Goal: Information Seeking & Learning: Compare options

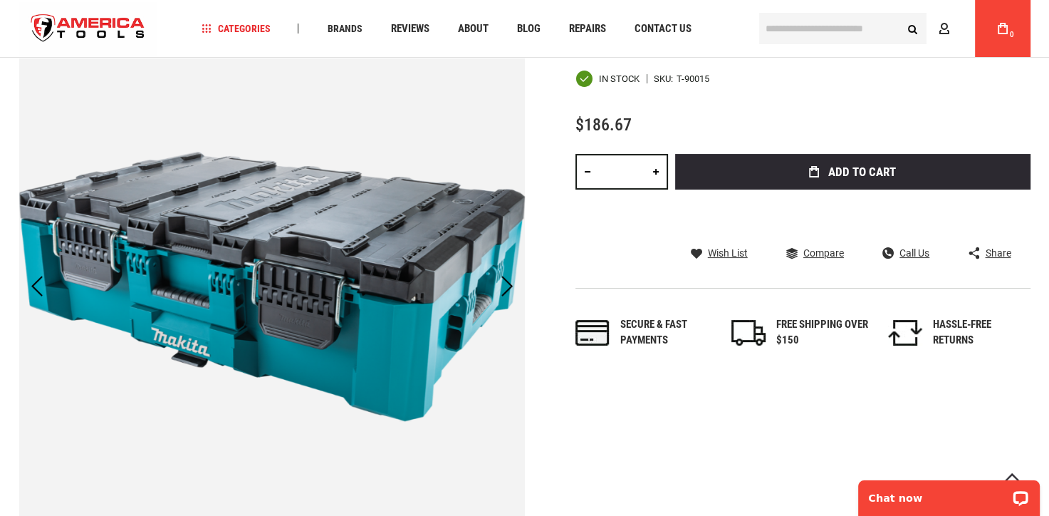
scroll to position [285, 0]
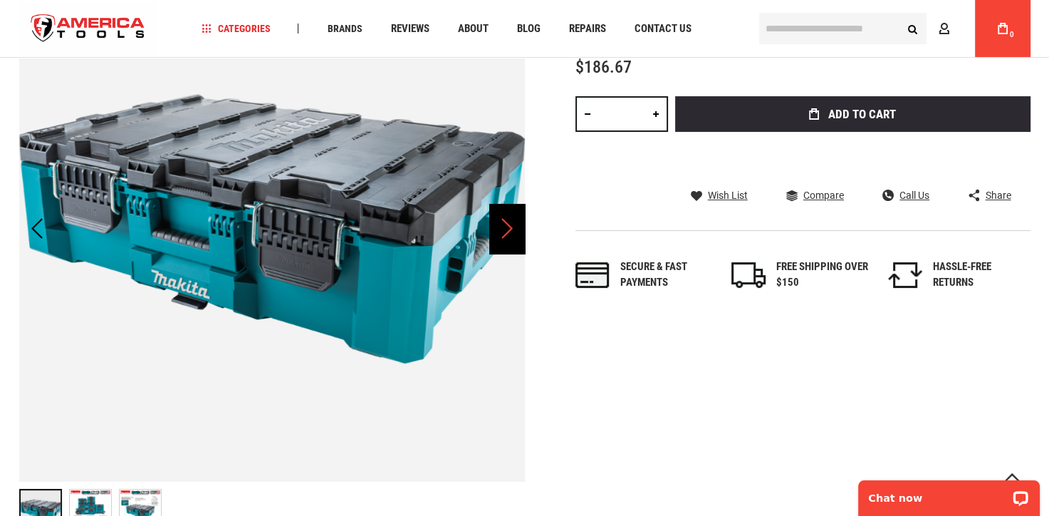
click at [511, 231] on div "Next" at bounding box center [507, 229] width 36 height 50
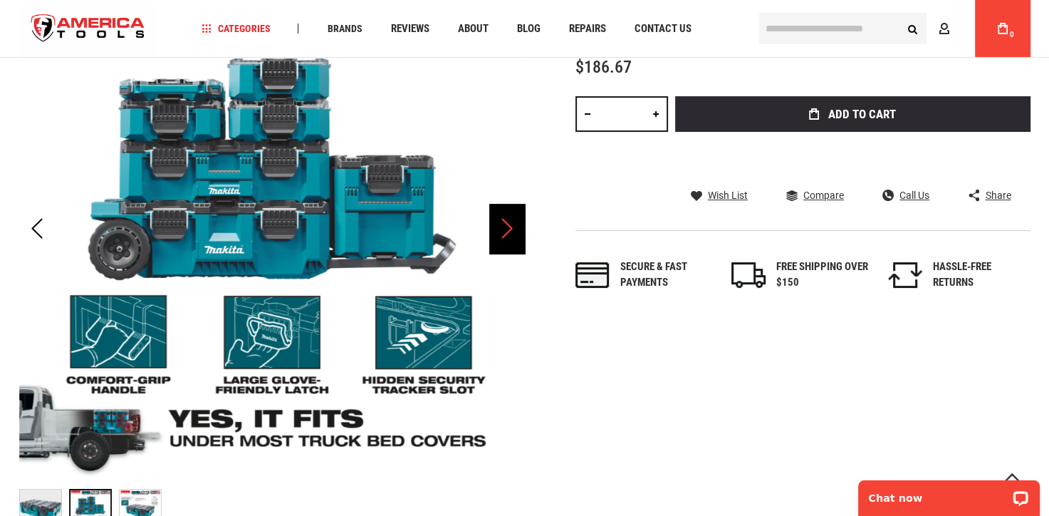
click at [511, 231] on div "Next" at bounding box center [507, 229] width 36 height 50
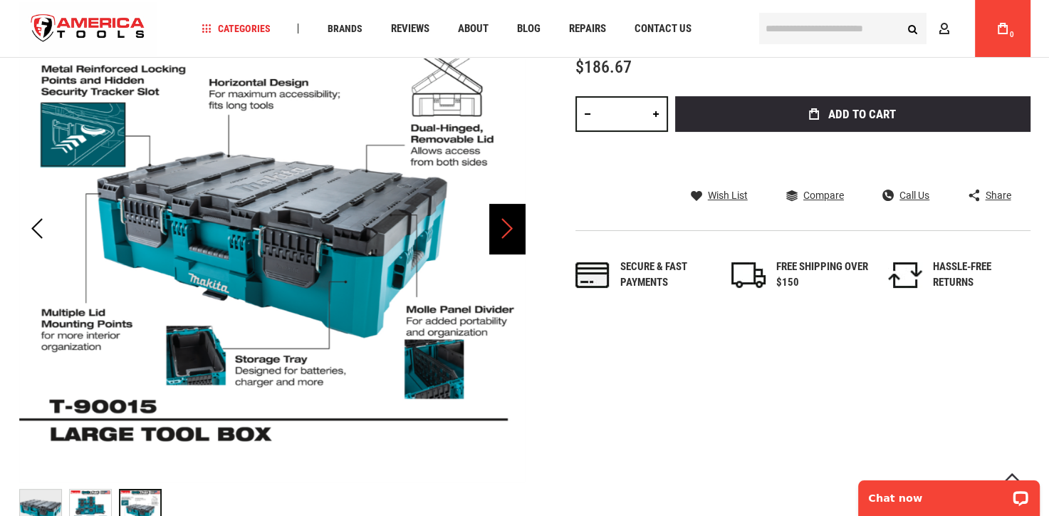
click at [511, 231] on div "Next" at bounding box center [507, 229] width 36 height 50
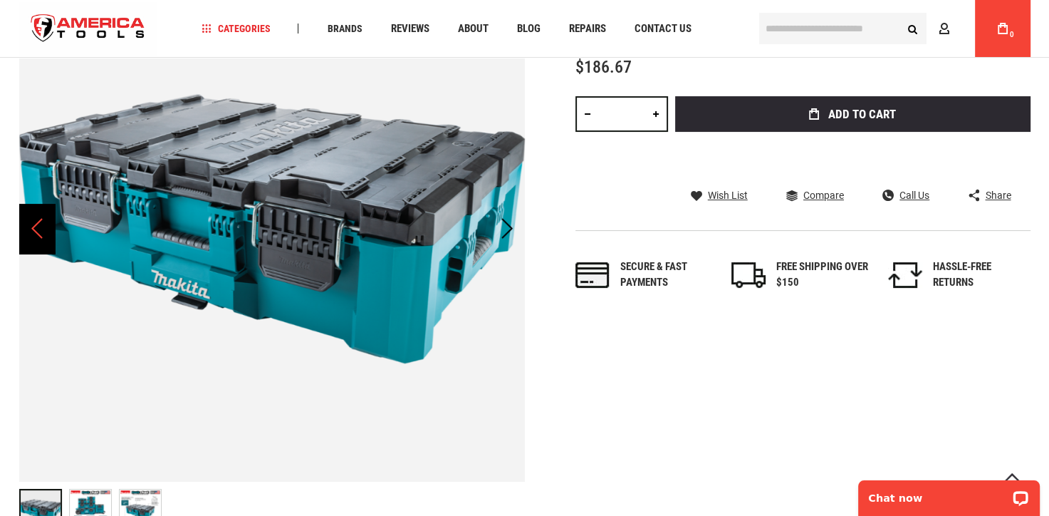
click at [41, 239] on div "Previous" at bounding box center [37, 229] width 36 height 50
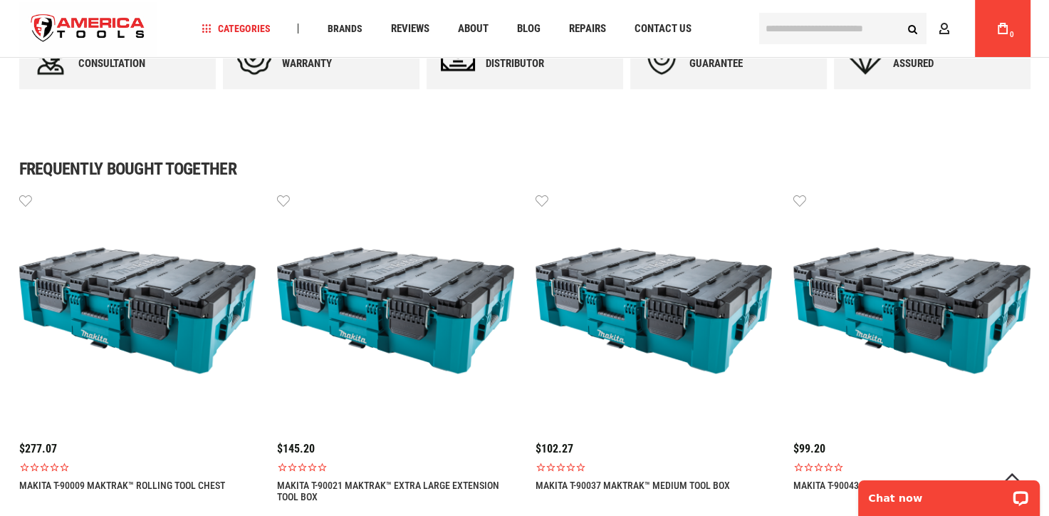
scroll to position [997, 0]
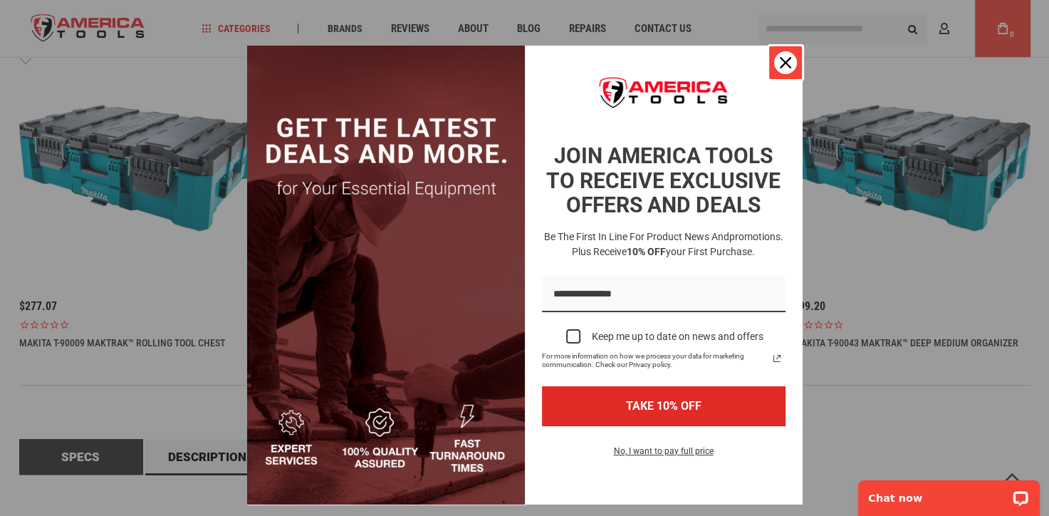
click at [780, 59] on icon "close icon" at bounding box center [785, 62] width 11 height 11
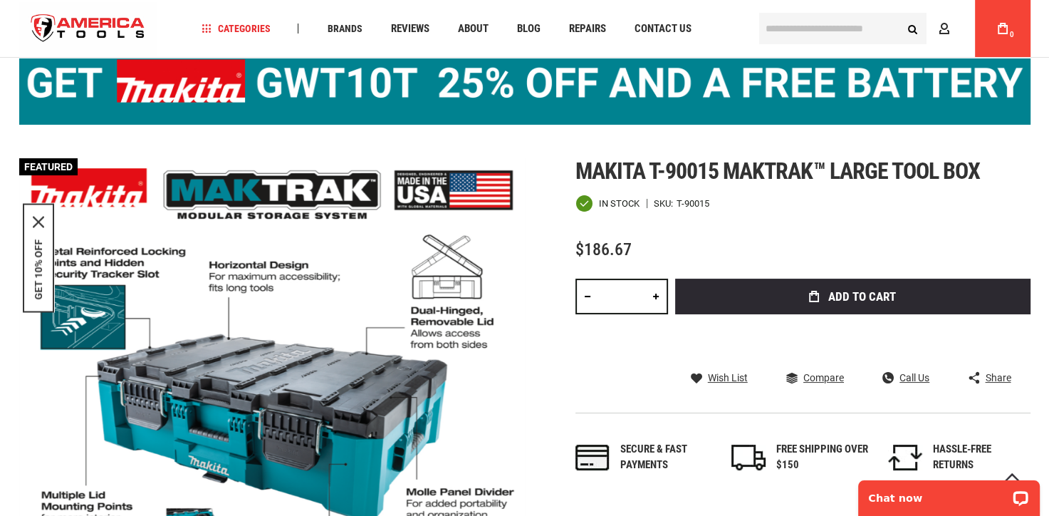
scroll to position [71, 0]
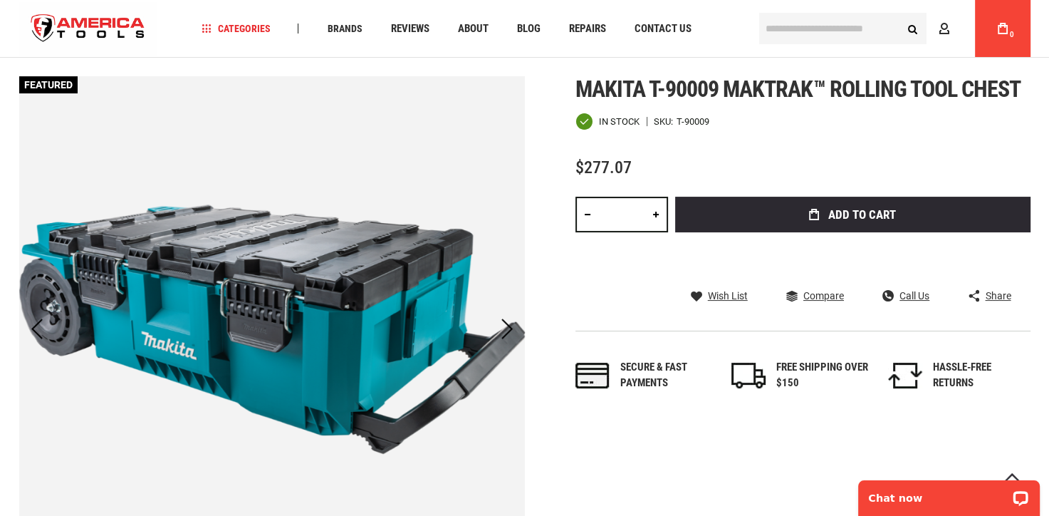
scroll to position [427, 0]
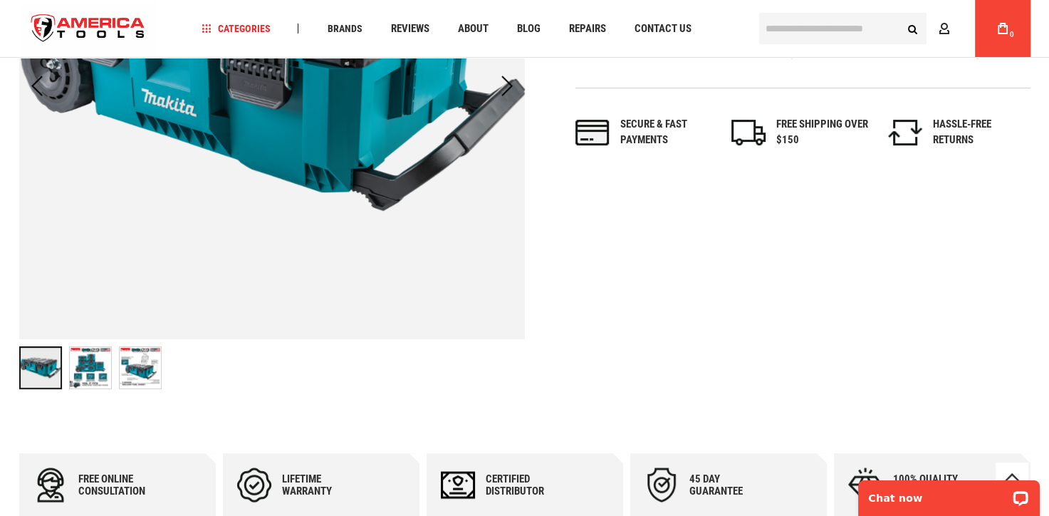
click at [88, 368] on img "MAKITA T-90009 MAKTRAK™ ROLLING TOOL CHEST" at bounding box center [90, 367] width 41 height 41
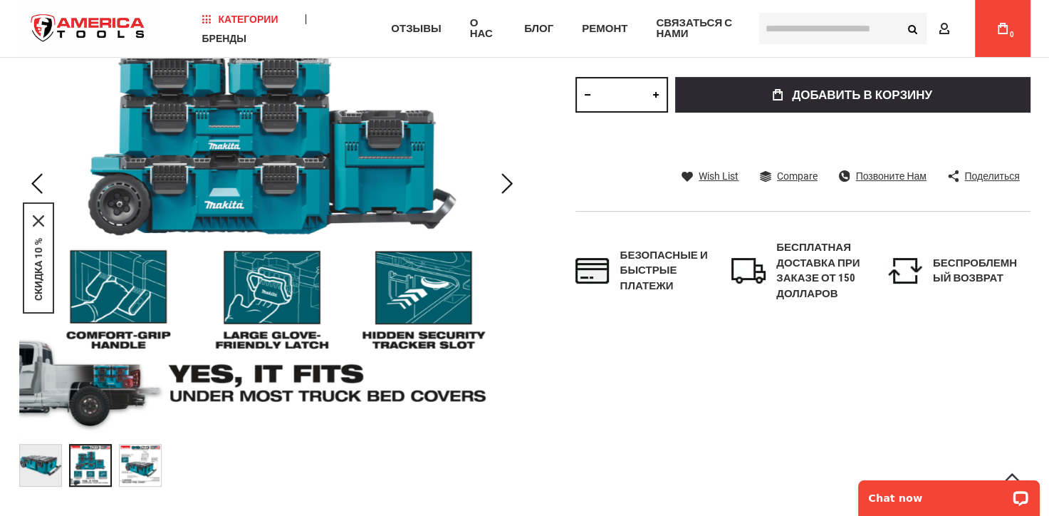
scroll to position [356, 0]
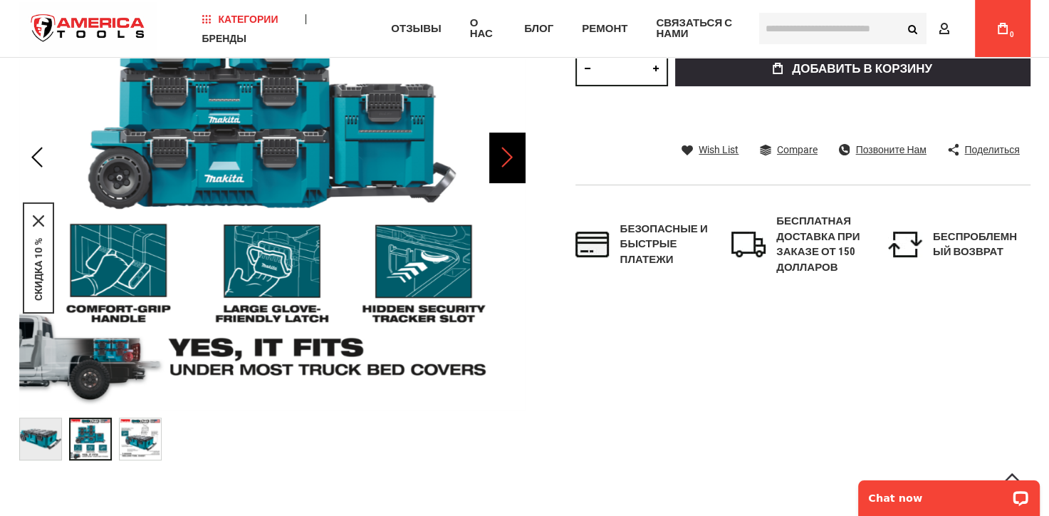
click at [511, 155] on div "Далее" at bounding box center [507, 157] width 36 height 50
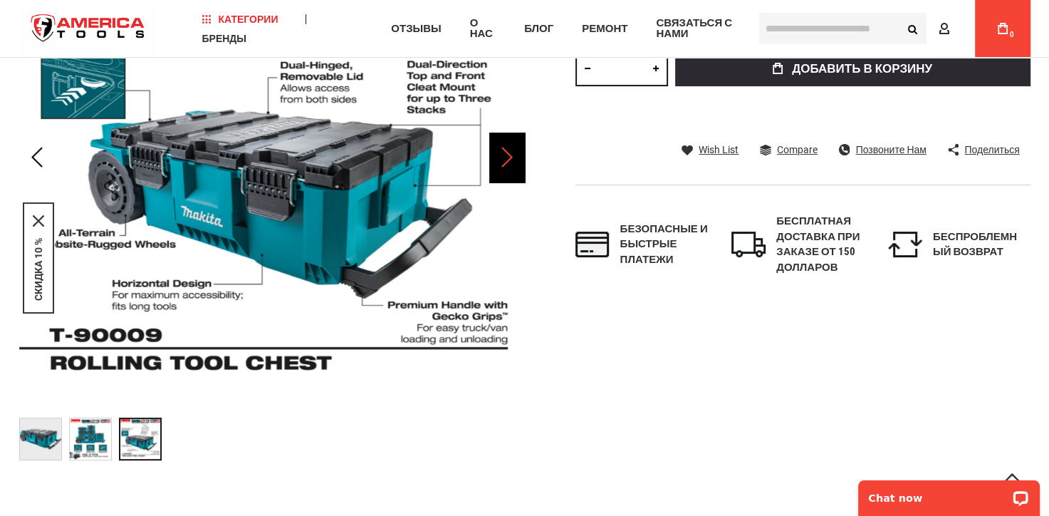
click at [511, 155] on div "Далее" at bounding box center [507, 157] width 36 height 50
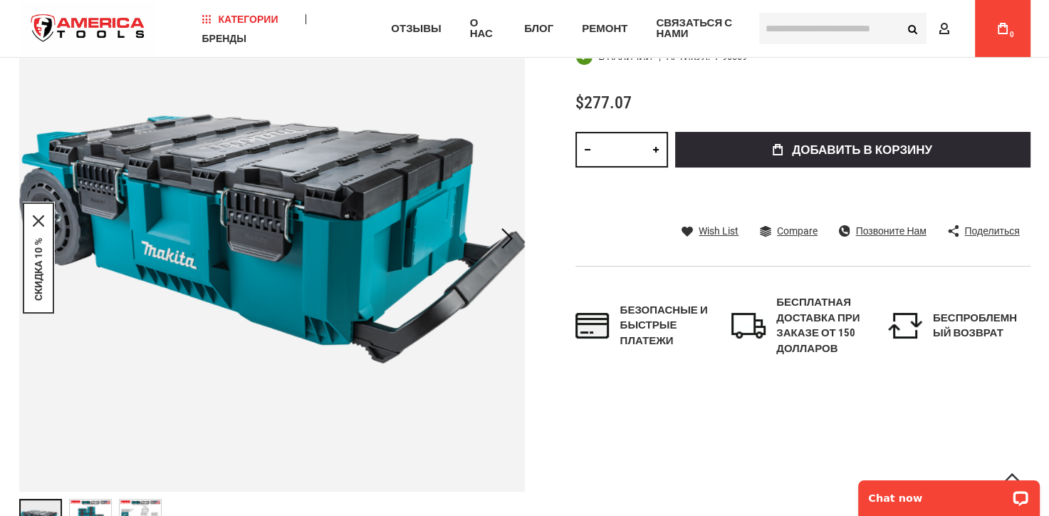
scroll to position [214, 0]
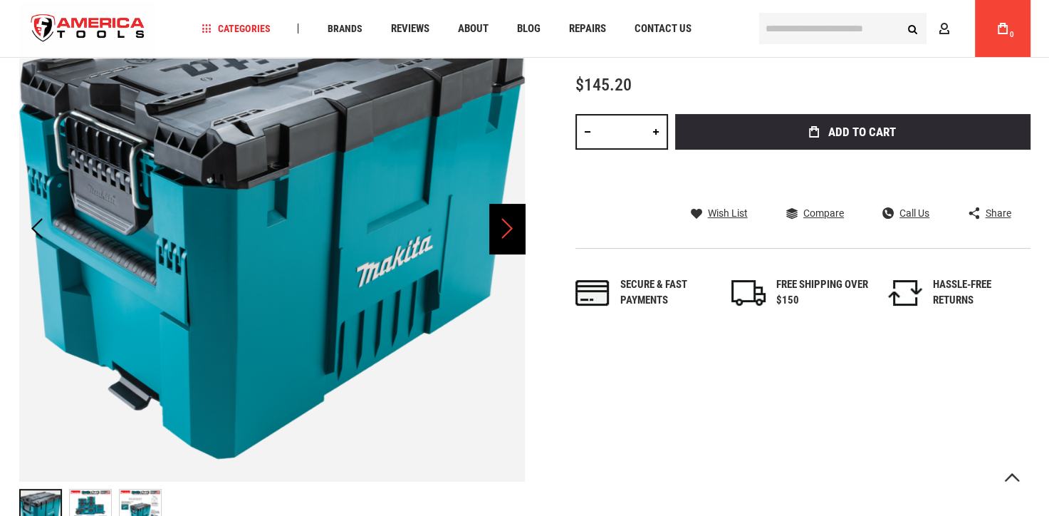
click at [499, 234] on div "Next" at bounding box center [507, 229] width 36 height 50
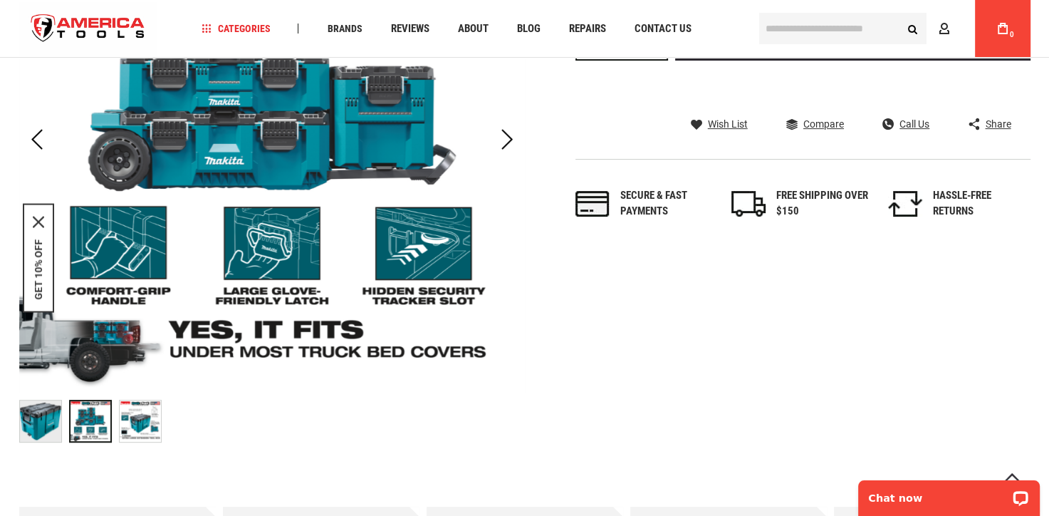
scroll to position [356, 0]
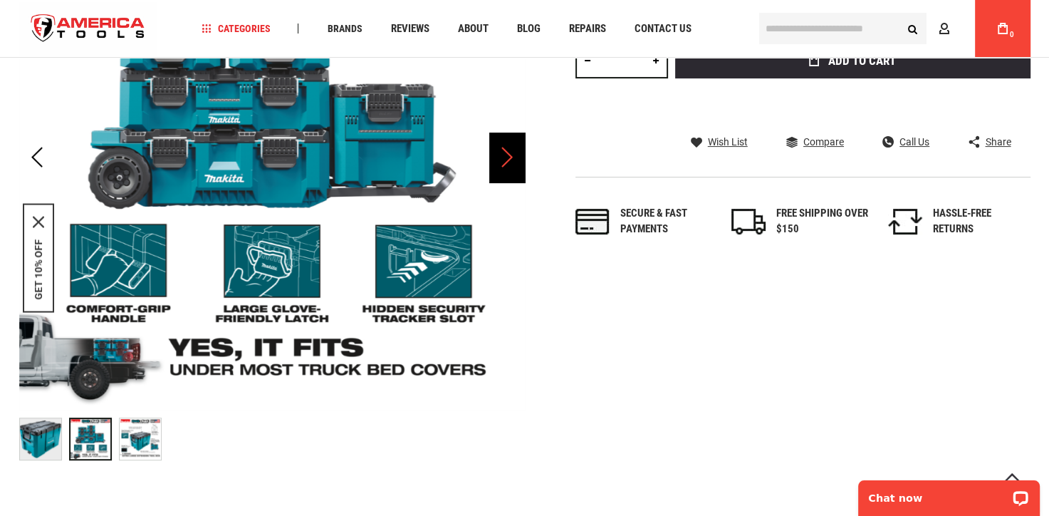
click at [508, 154] on div "Next" at bounding box center [507, 157] width 36 height 50
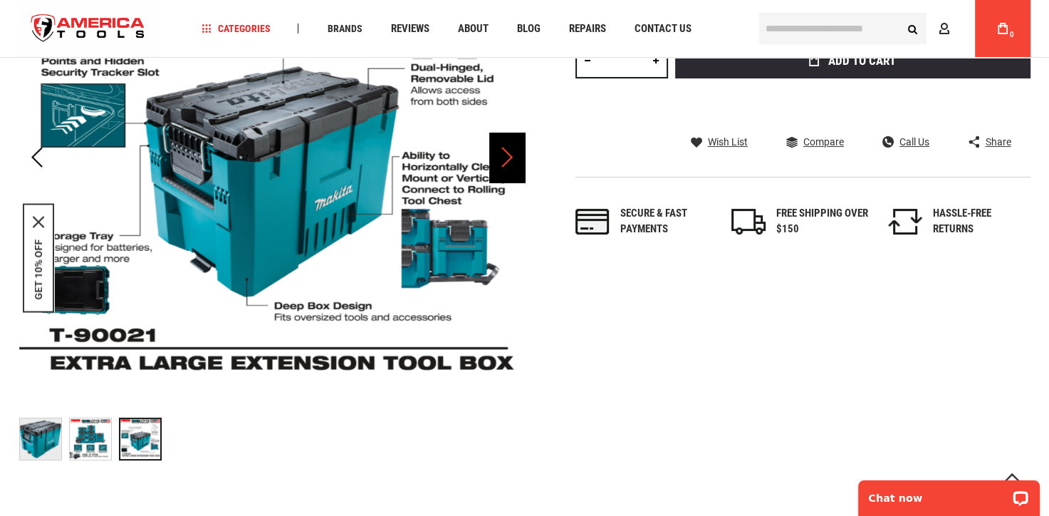
click at [508, 154] on div "Next" at bounding box center [507, 157] width 36 height 50
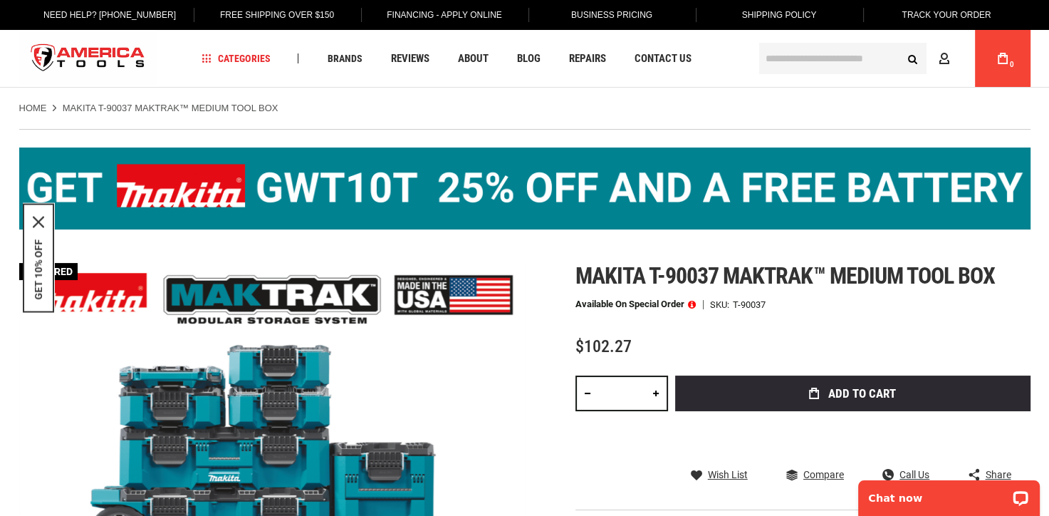
click at [35, 105] on link "Home" at bounding box center [33, 108] width 28 height 13
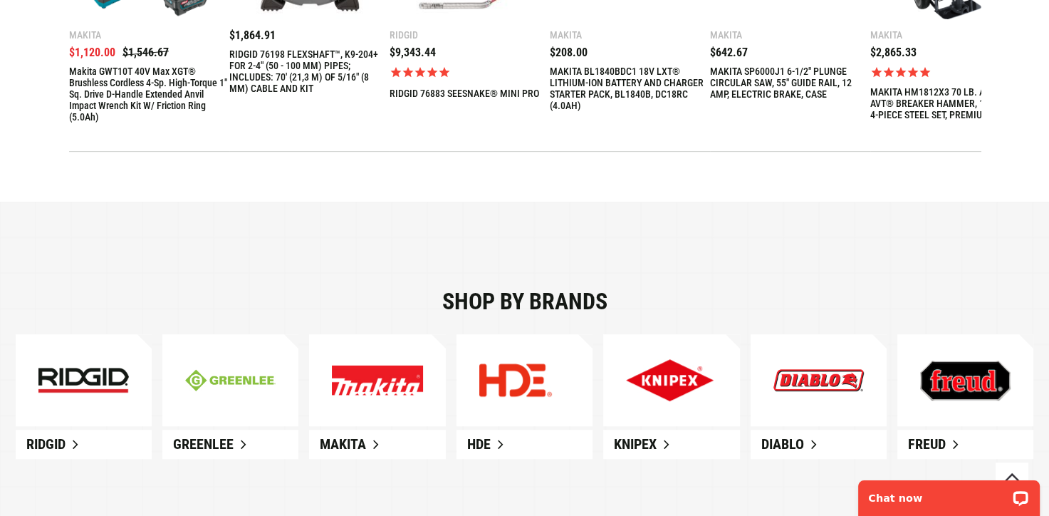
scroll to position [784, 0]
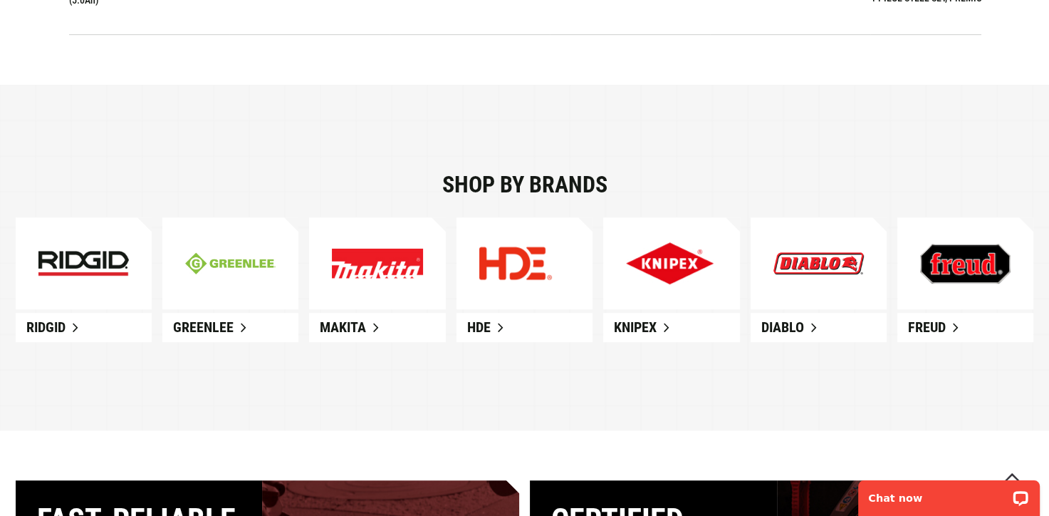
click at [362, 264] on img at bounding box center [377, 263] width 90 height 30
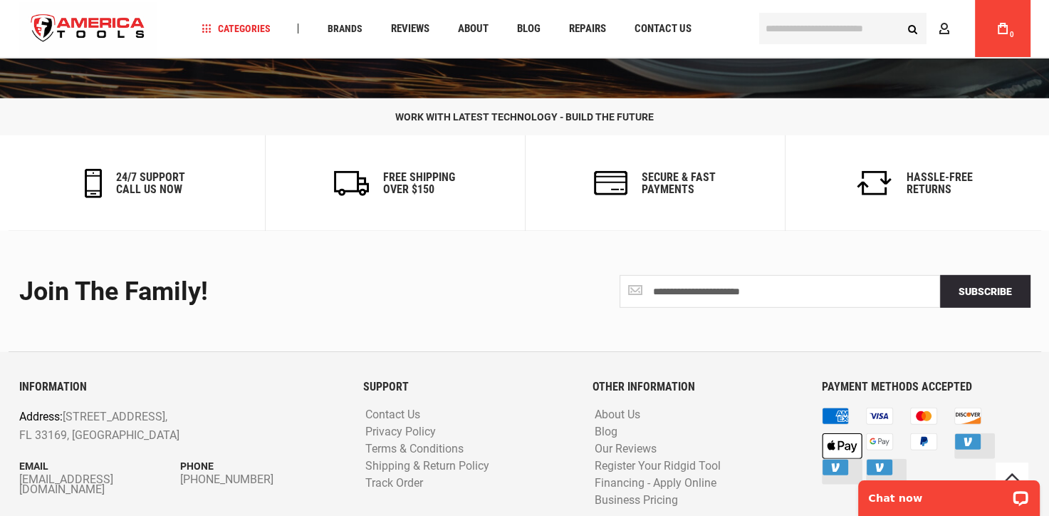
scroll to position [4000, 0]
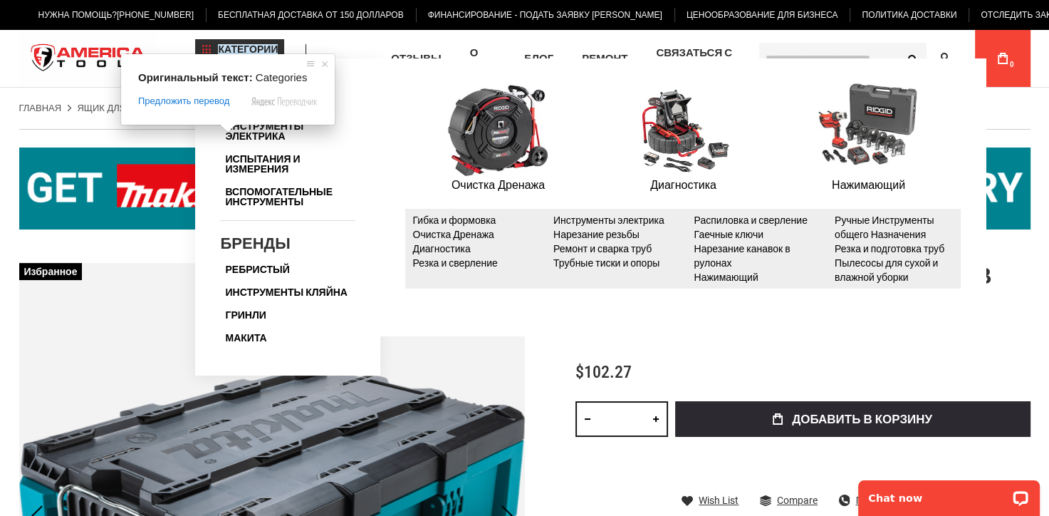
click at [234, 44] on ya-tr-span "Категории" at bounding box center [248, 49] width 60 height 10
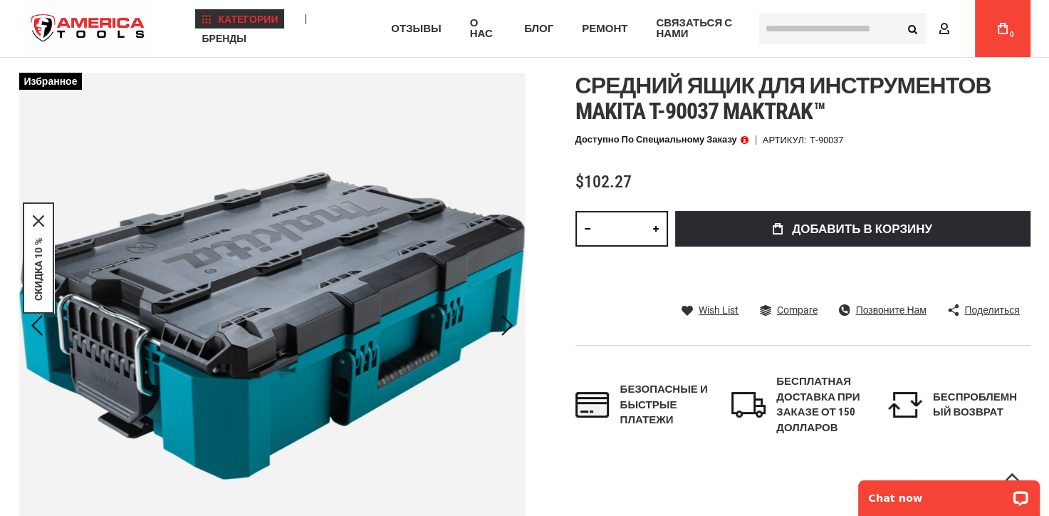
scroll to position [214, 0]
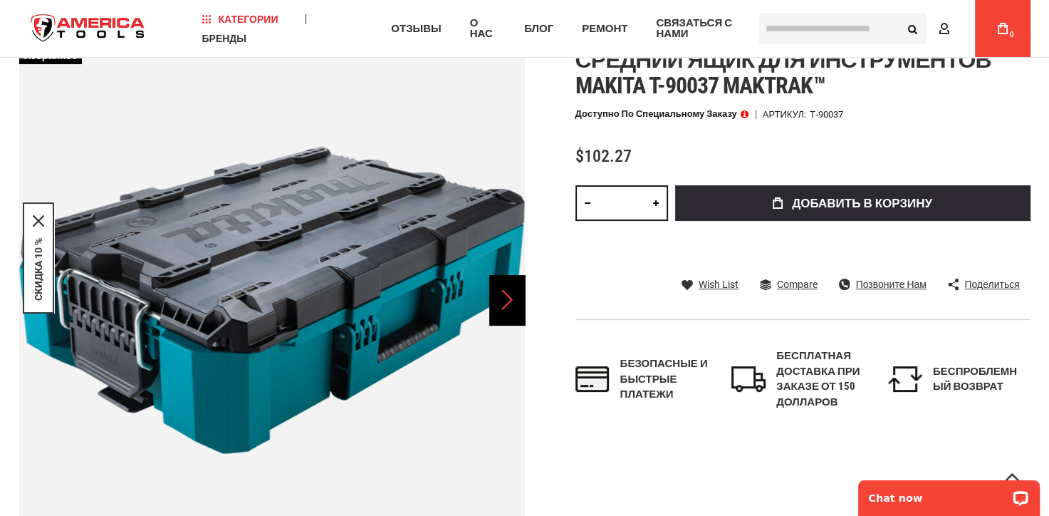
click at [504, 299] on div "Далее" at bounding box center [507, 300] width 36 height 50
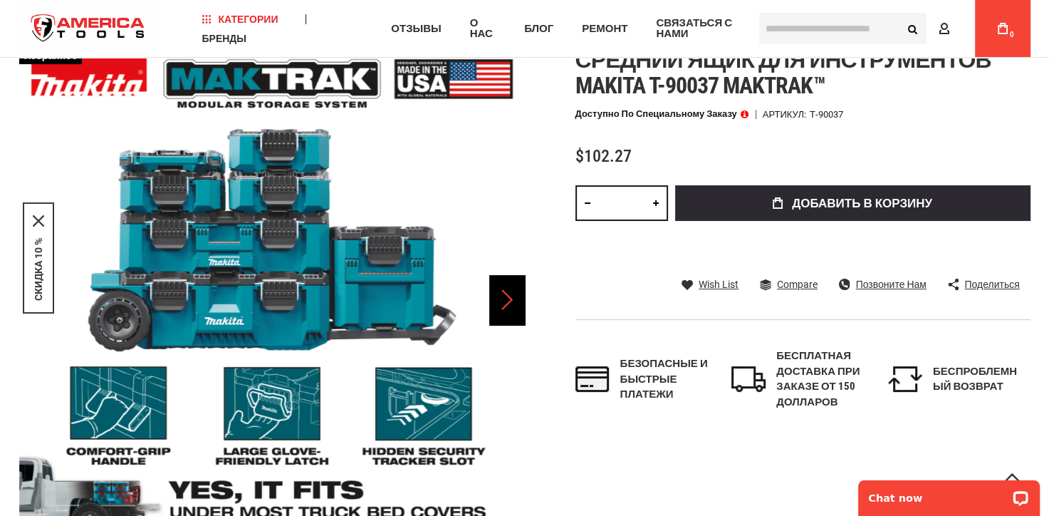
click at [504, 299] on div "Далее" at bounding box center [507, 300] width 36 height 50
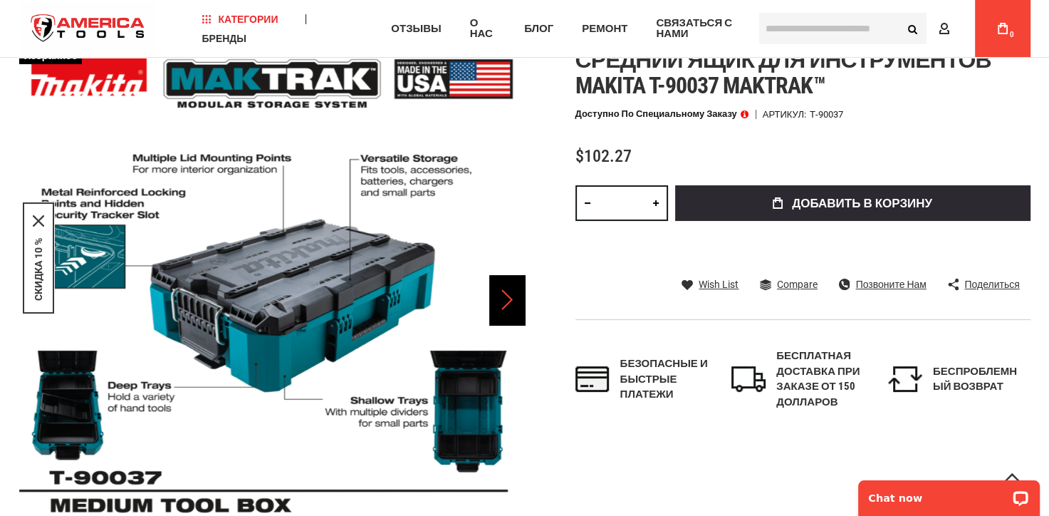
click at [504, 299] on div "Далее" at bounding box center [507, 300] width 36 height 50
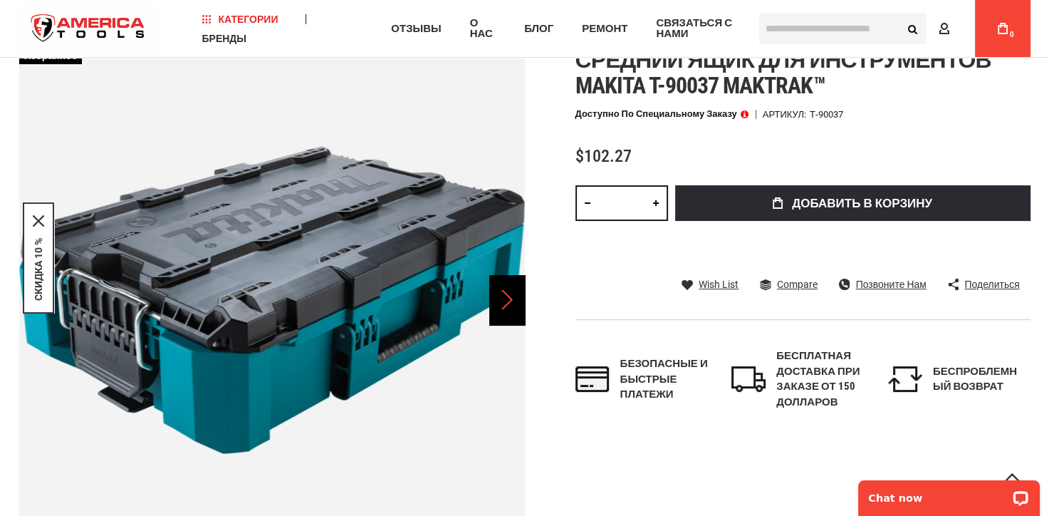
click at [504, 299] on div "Далее" at bounding box center [507, 300] width 36 height 50
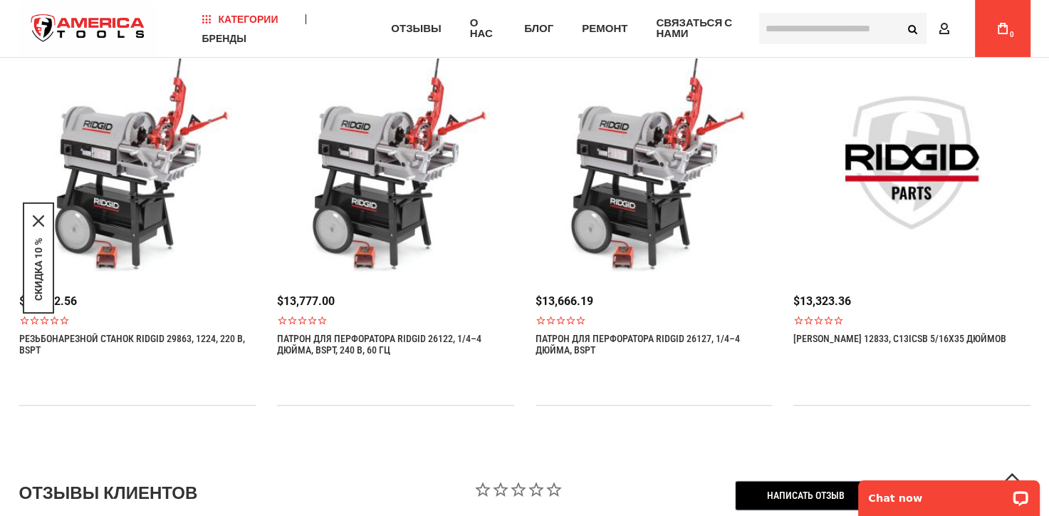
scroll to position [2208, 0]
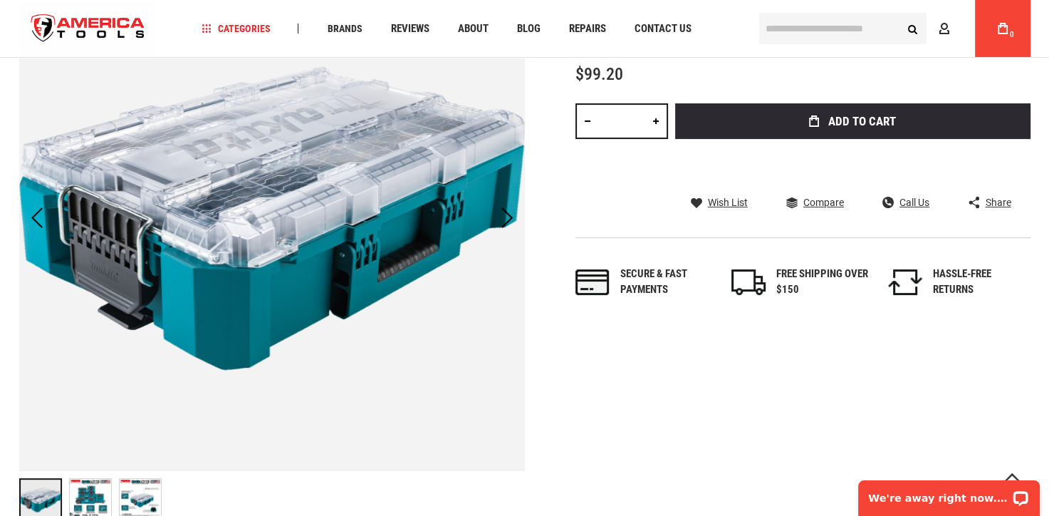
scroll to position [214, 0]
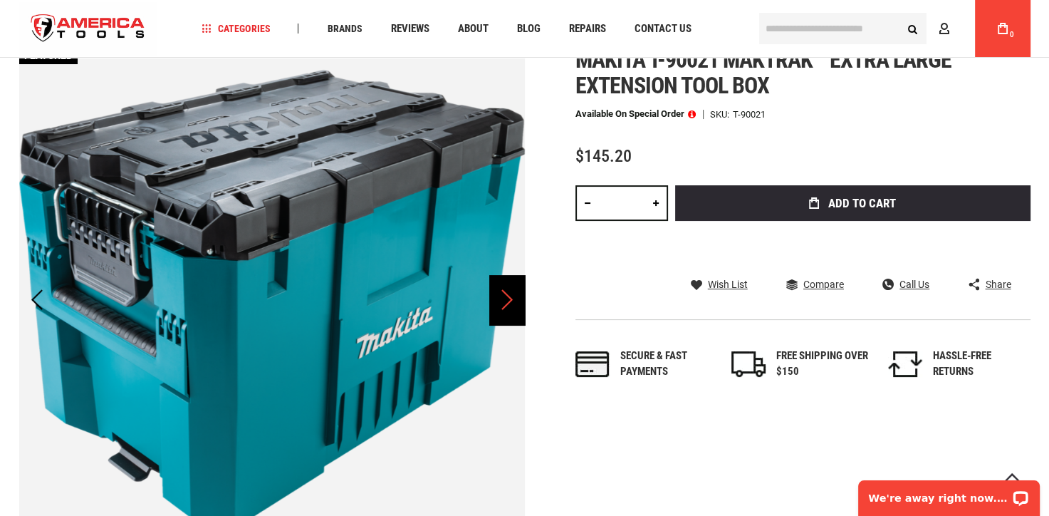
click at [509, 297] on div "Next" at bounding box center [507, 300] width 36 height 50
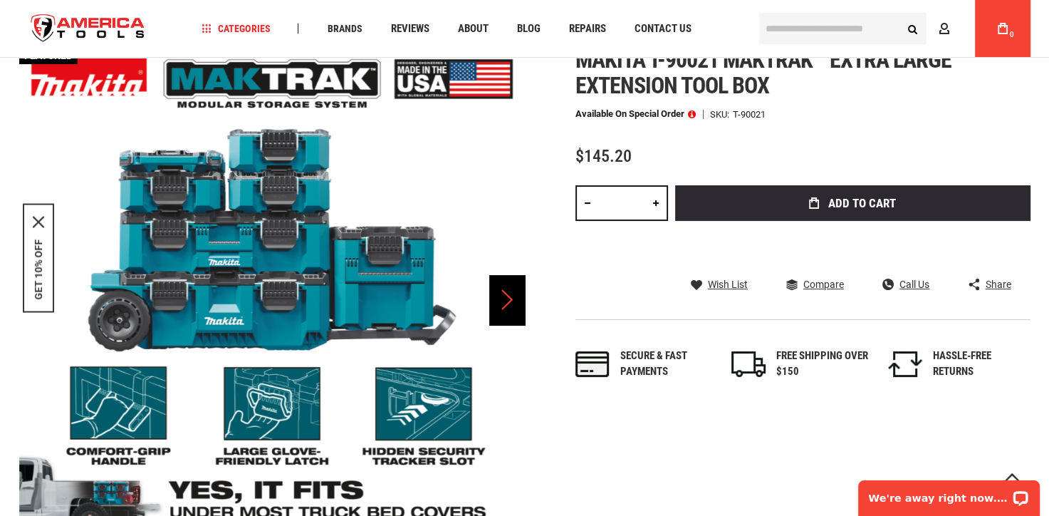
click at [509, 297] on div "Next" at bounding box center [507, 300] width 36 height 50
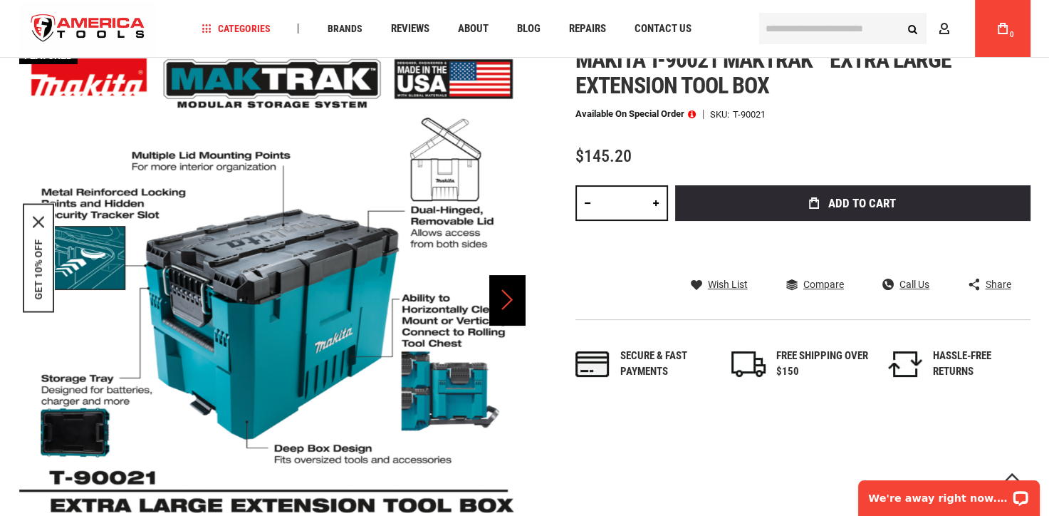
click at [509, 297] on div "Next" at bounding box center [507, 300] width 36 height 50
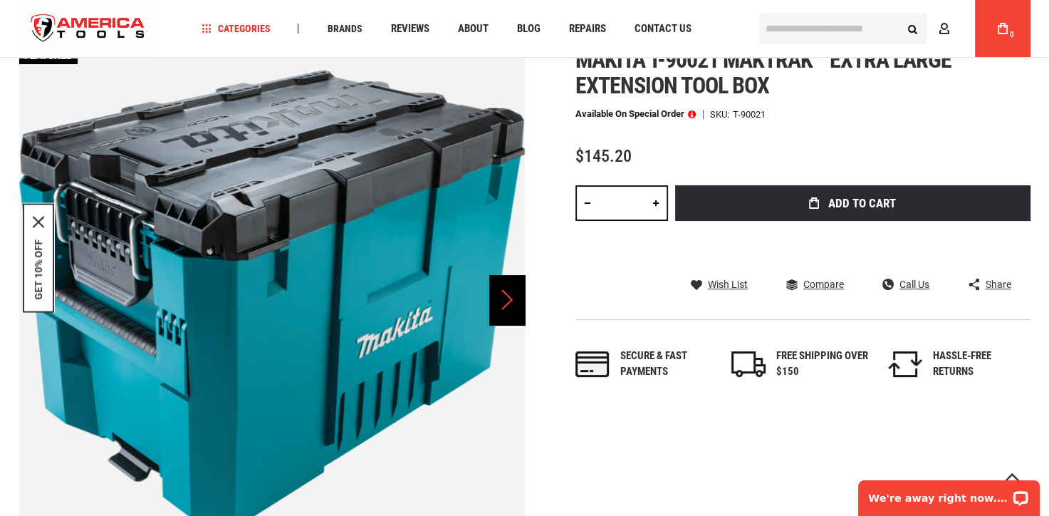
click at [509, 297] on div "Next" at bounding box center [507, 300] width 36 height 50
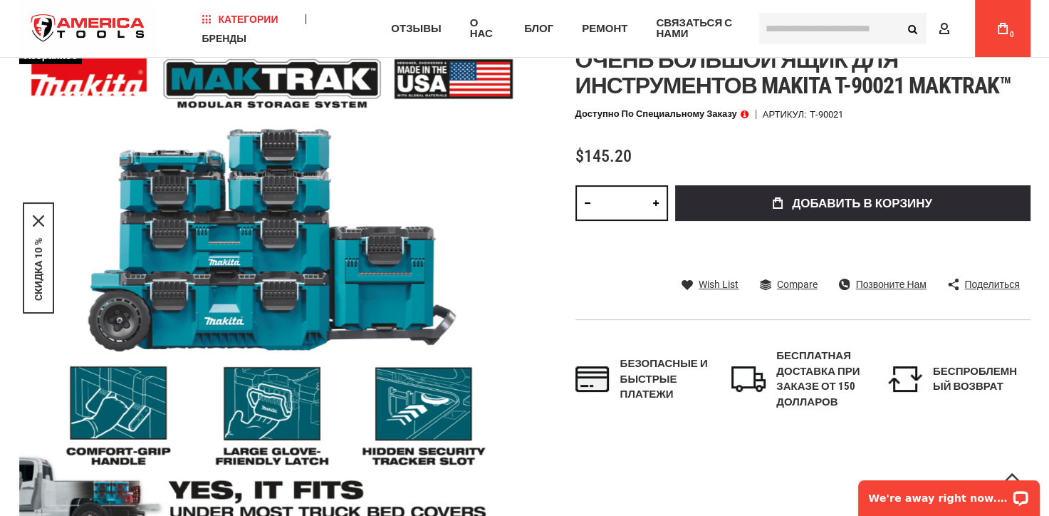
click at [744, 113] on span at bounding box center [745, 114] width 8 height 10
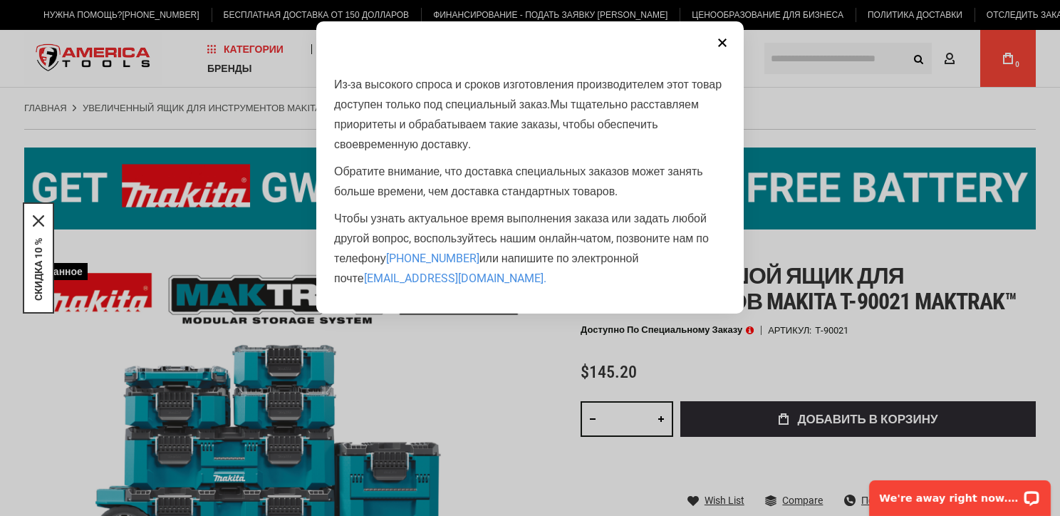
click at [784, 111] on aside "Закрыть Из-за высокого спроса и сроков изготовления производителем этот товар д…" at bounding box center [530, 258] width 1060 height 516
click at [720, 43] on button "Закрыть" at bounding box center [722, 42] width 28 height 28
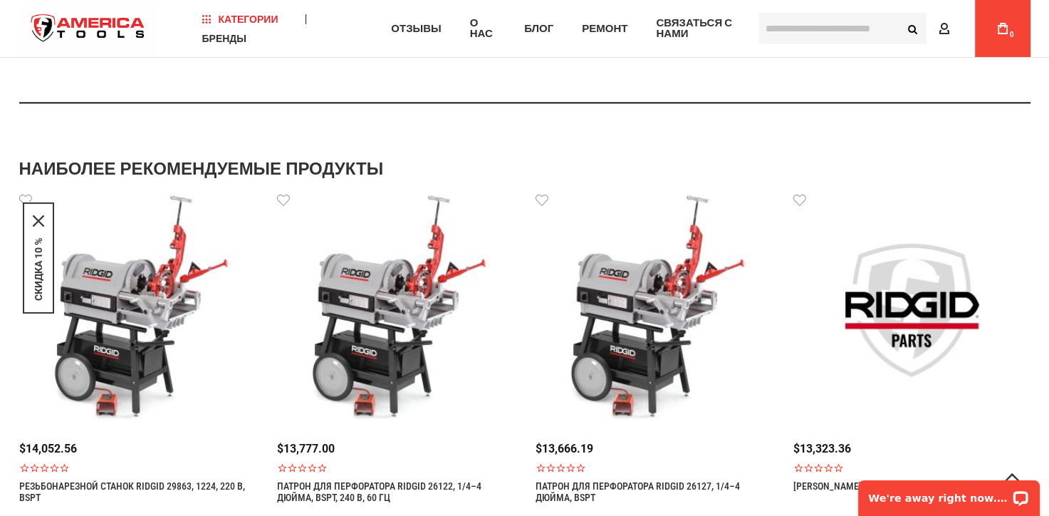
scroll to position [1638, 0]
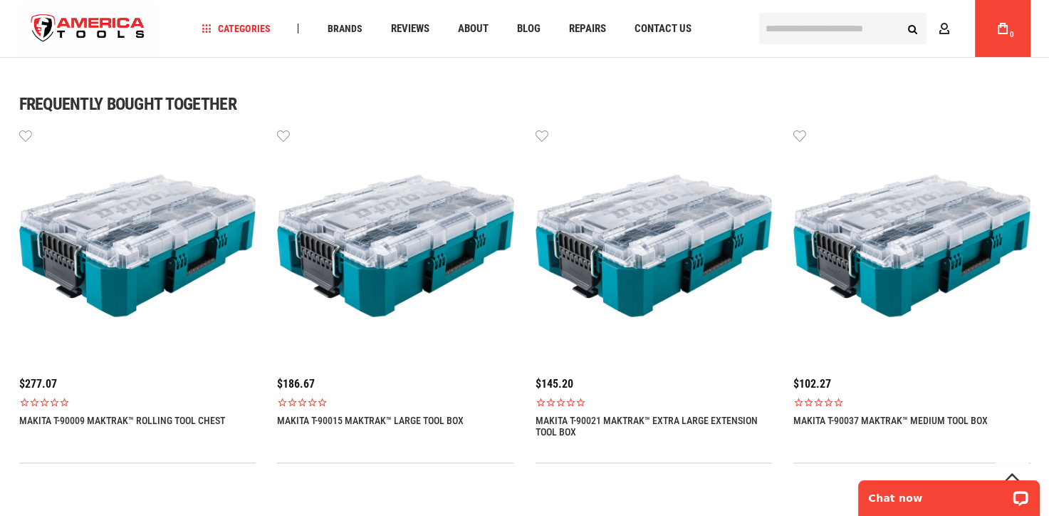
scroll to position [997, 0]
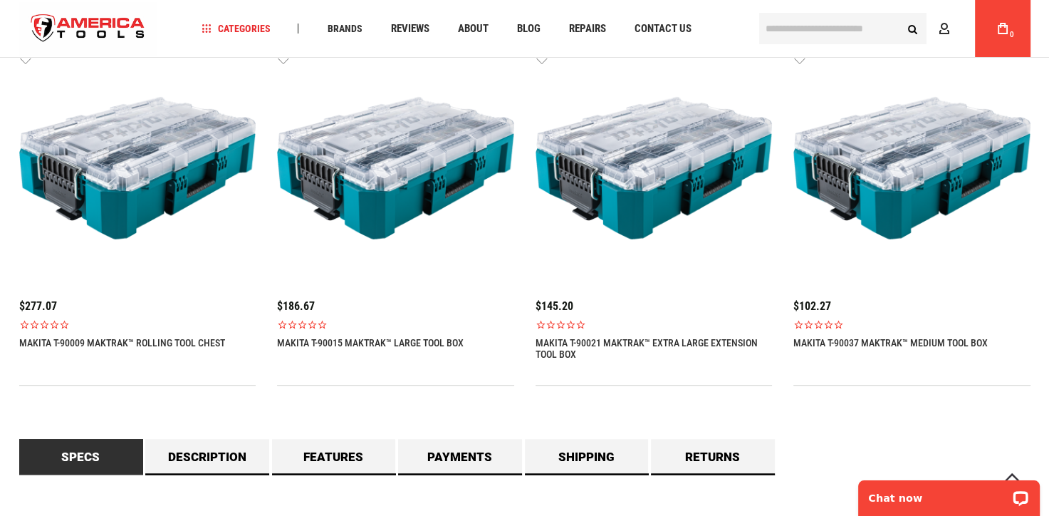
click at [392, 187] on img at bounding box center [395, 167] width 237 height 237
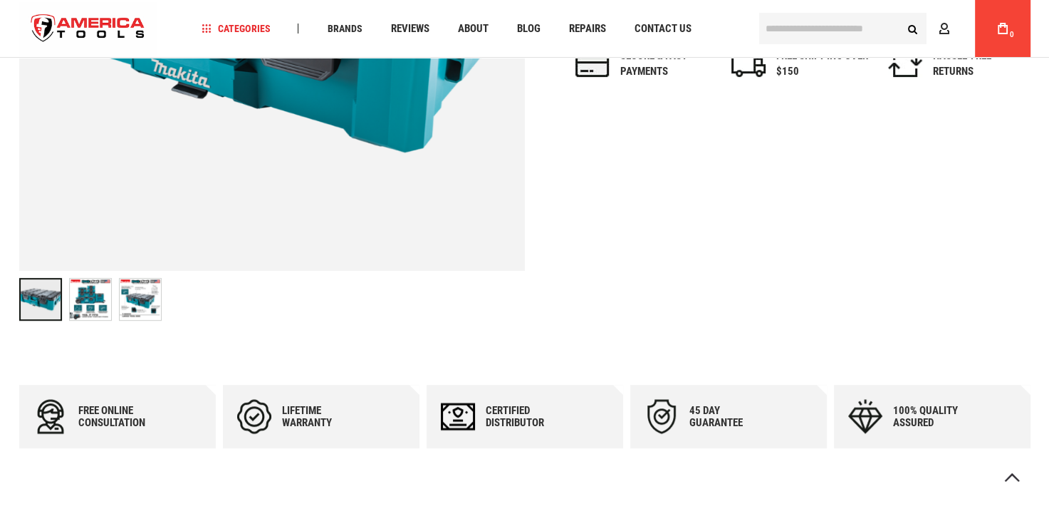
scroll to position [499, 0]
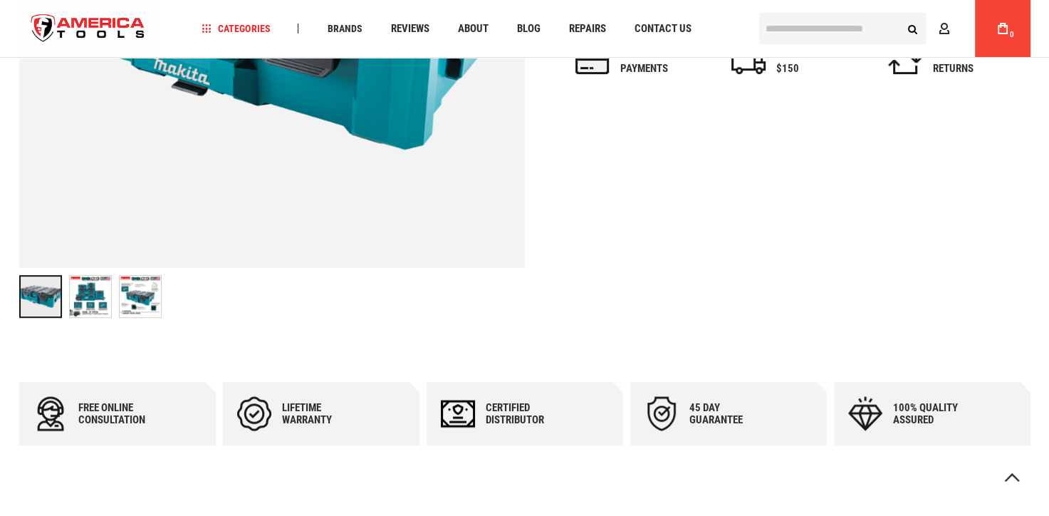
click at [137, 302] on img "MAKITA T-90015 MAKTRAK™ LARGE TOOL BOX" at bounding box center [140, 296] width 41 height 41
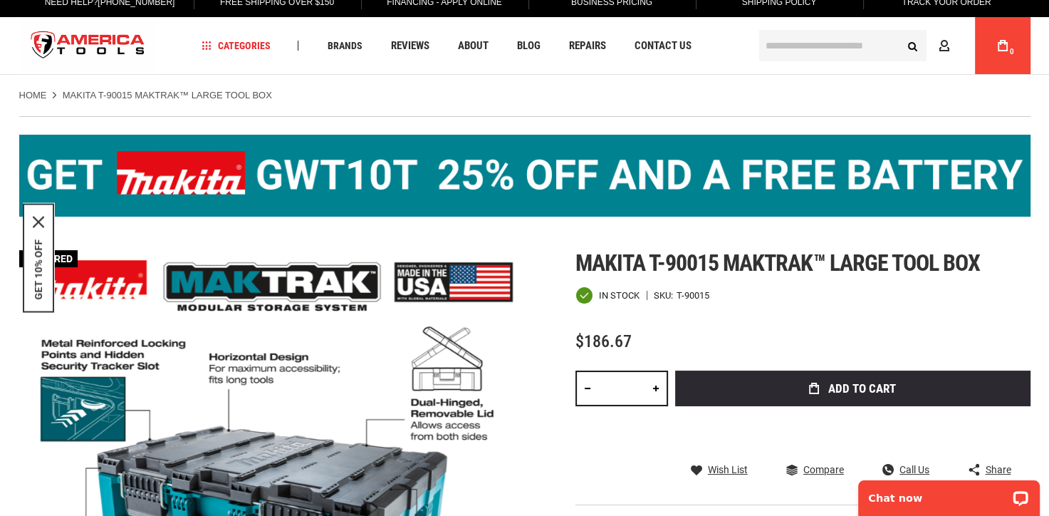
scroll to position [0, 0]
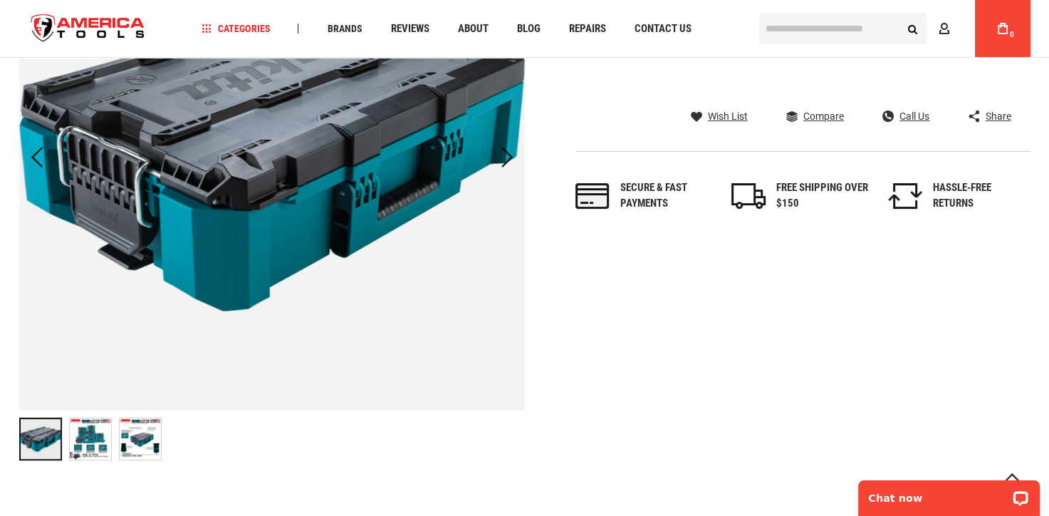
click at [149, 447] on img "MAKITA T-90037 MAKTRAK™ MEDIUM TOOL BOX" at bounding box center [140, 438] width 41 height 41
